Goal: Task Accomplishment & Management: Use online tool/utility

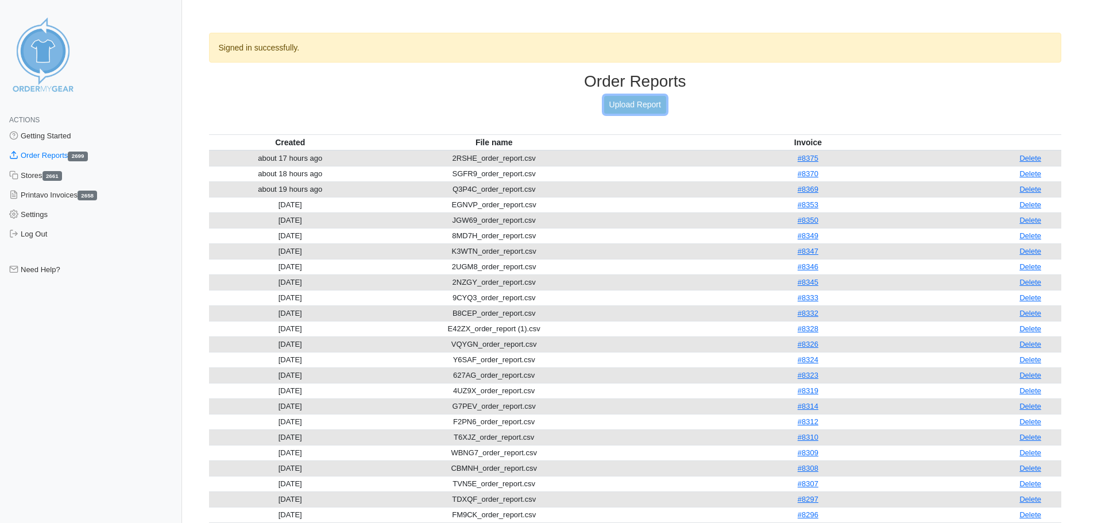
click at [633, 104] on link "Upload Report" at bounding box center [635, 105] width 62 height 18
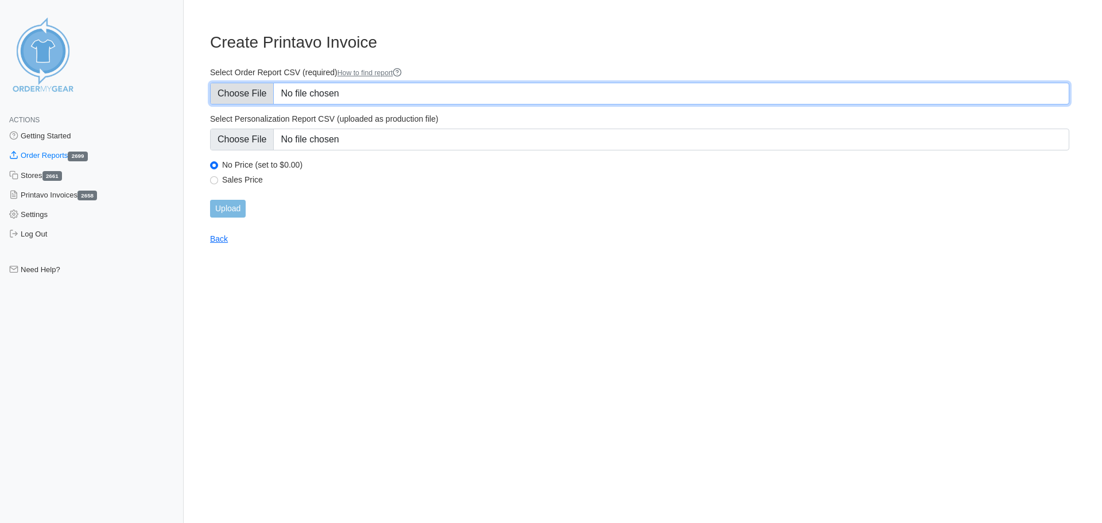
click at [351, 96] on input "Select Order Report CSV (required) How to find report" at bounding box center [639, 94] width 859 height 22
type input "C:\fakepath\KSPMB_order_report.csv"
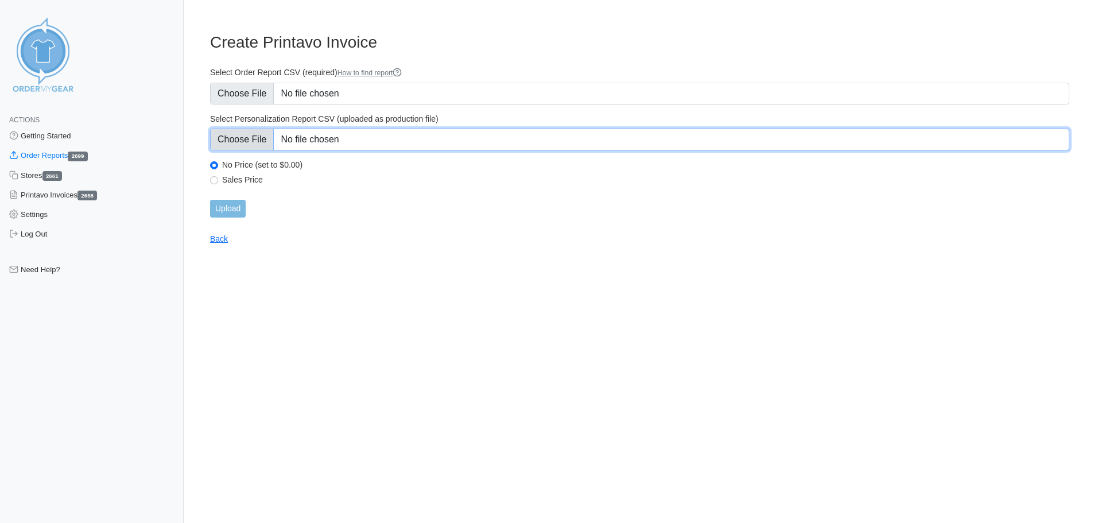
click at [330, 145] on input "Select Personalization Report CSV (uploaded as production file)" at bounding box center [639, 140] width 859 height 22
type input "C:\fakepath\KSPMB_personalization_report.csv"
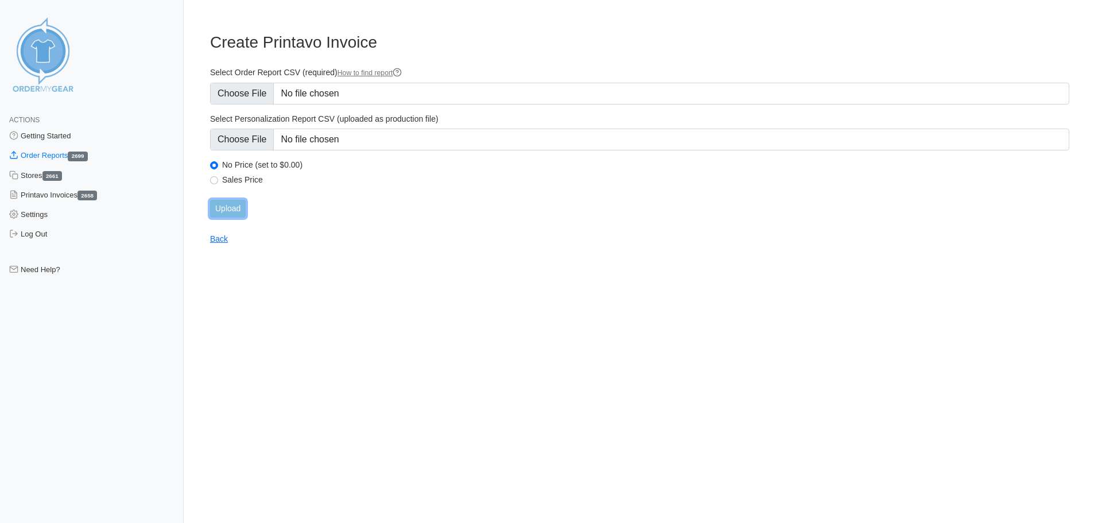
click at [226, 211] on input "Upload" at bounding box center [228, 209] width 36 height 18
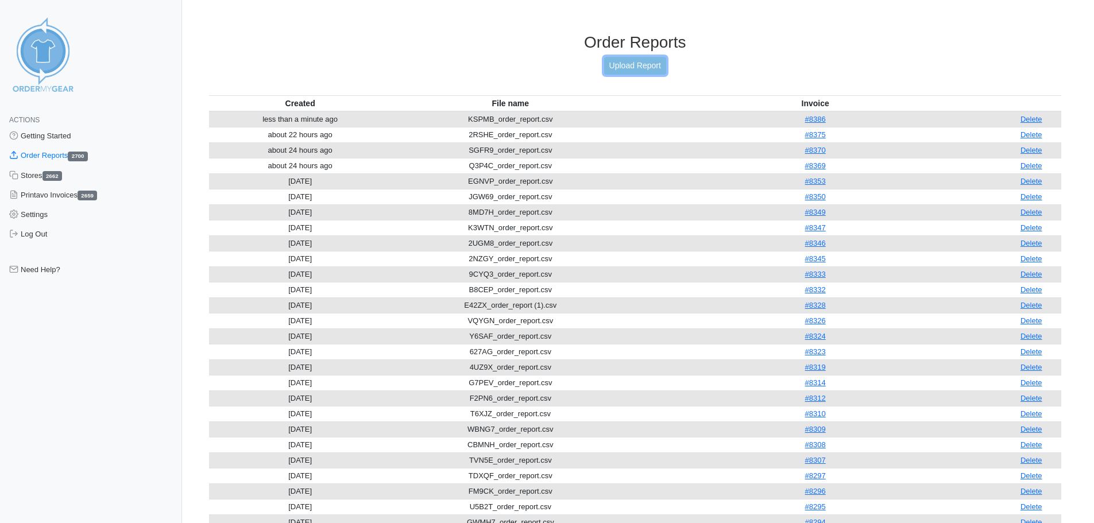
click at [619, 65] on link "Upload Report" at bounding box center [635, 66] width 62 height 18
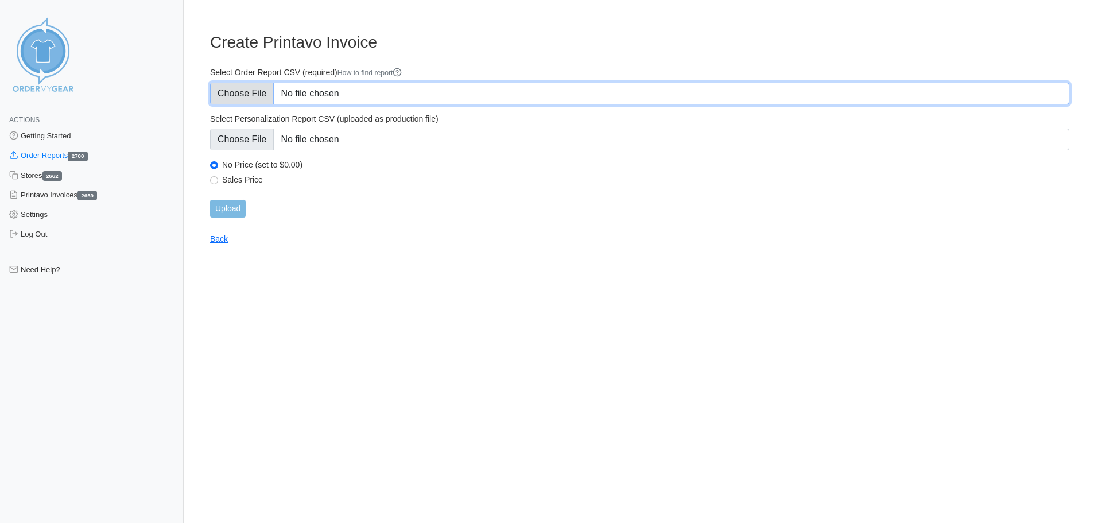
click at [354, 95] on input "Select Order Report CSV (required) How to find report" at bounding box center [639, 94] width 859 height 22
type input "C:\fakepath\9KHPA_order_report.csv"
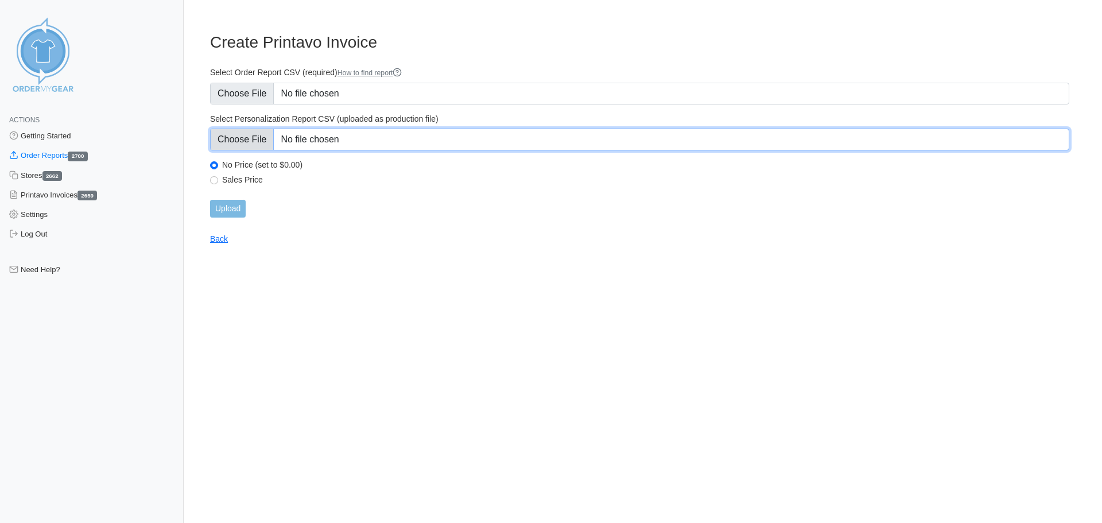
click at [393, 143] on input "Select Personalization Report CSV (uploaded as production file)" at bounding box center [639, 140] width 859 height 22
type input "C:\fakepath\9KHPA_personalization_report.csv"
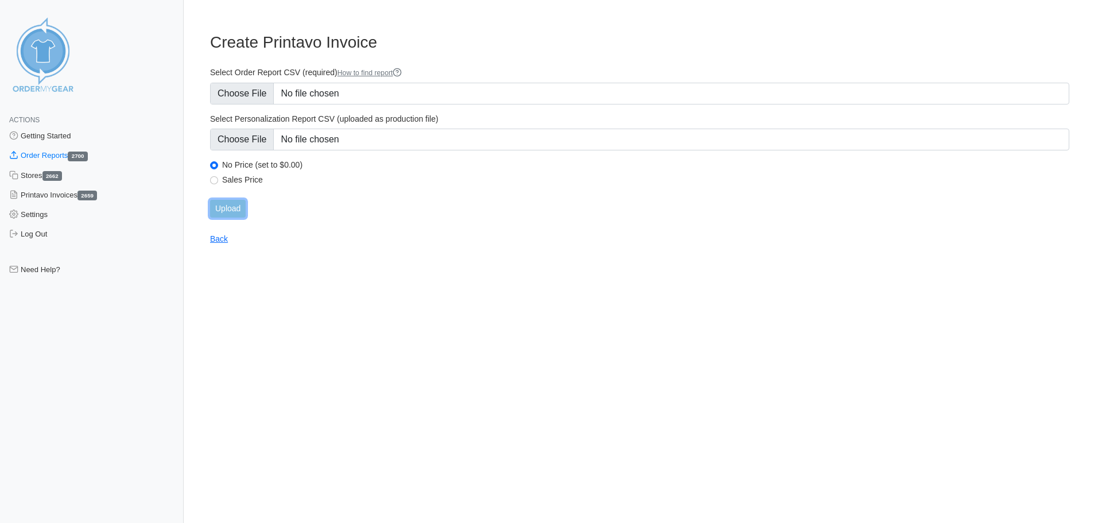
click at [221, 207] on input "Upload" at bounding box center [228, 209] width 36 height 18
